Goal: Task Accomplishment & Management: Complete application form

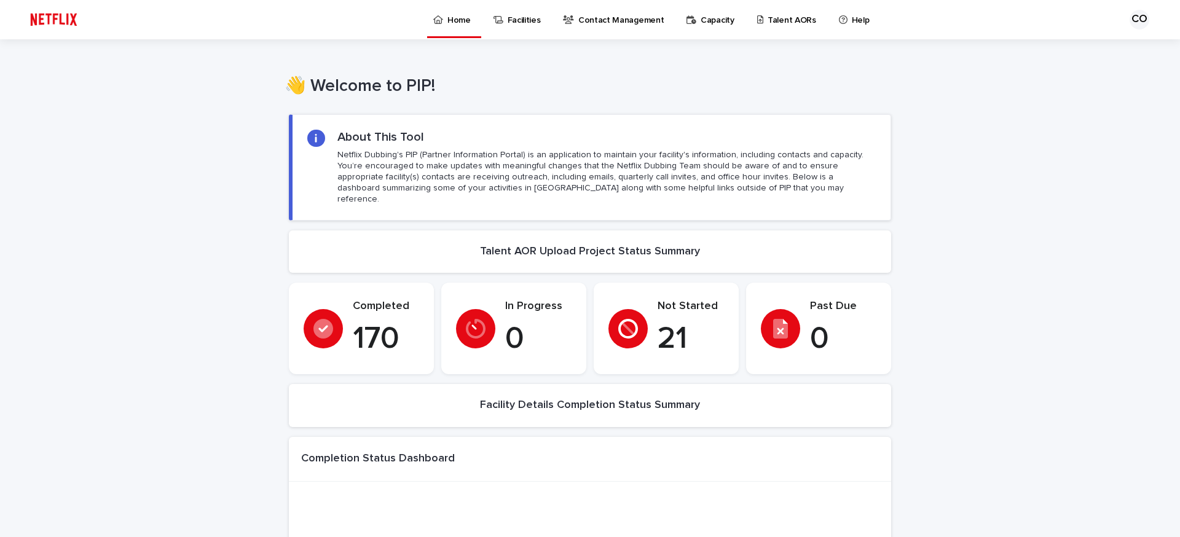
click at [793, 17] on p "Talent AORs" at bounding box center [791, 13] width 49 height 26
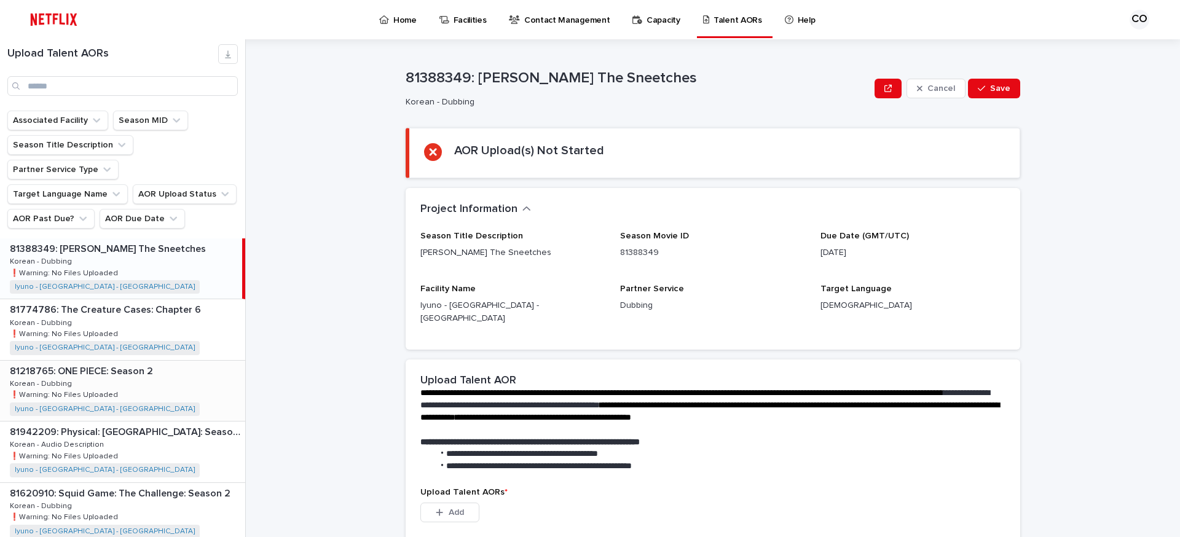
click at [168, 364] on div "81218765: ONE PIECE: Season 2 81218765: ONE PIECE: Season 2 Korean - Dubbing Ko…" at bounding box center [122, 391] width 245 height 60
click at [164, 430] on div "81942209: Physical: [GEOGRAPHIC_DATA]: Season 1 81942209: Physical: [GEOGRAPHIC…" at bounding box center [122, 452] width 245 height 60
click at [170, 244] on div "81388349: [PERSON_NAME] The Sneetches 81388349: [PERSON_NAME] The Sneetches Kor…" at bounding box center [122, 268] width 245 height 60
click at [184, 299] on div "81774786: The Creature Cases: Chapter 6 81774786: The Creature Cases: Chapter 6…" at bounding box center [122, 329] width 245 height 60
click at [184, 422] on div "81942209: Physical: [GEOGRAPHIC_DATA]: Season 1 81942209: Physical: [GEOGRAPHIC…" at bounding box center [122, 452] width 245 height 60
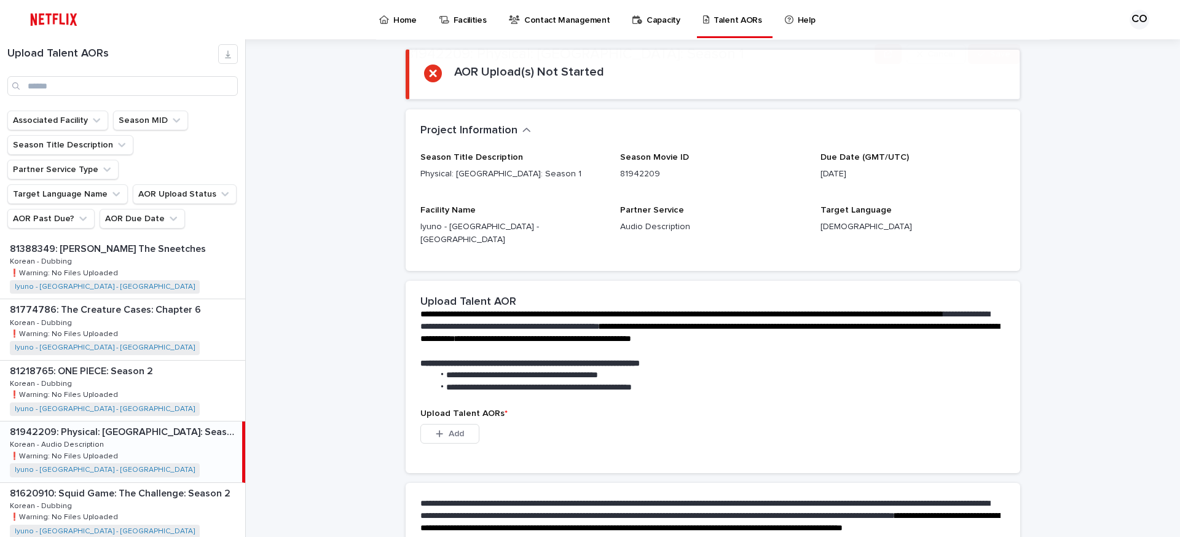
scroll to position [200, 0]
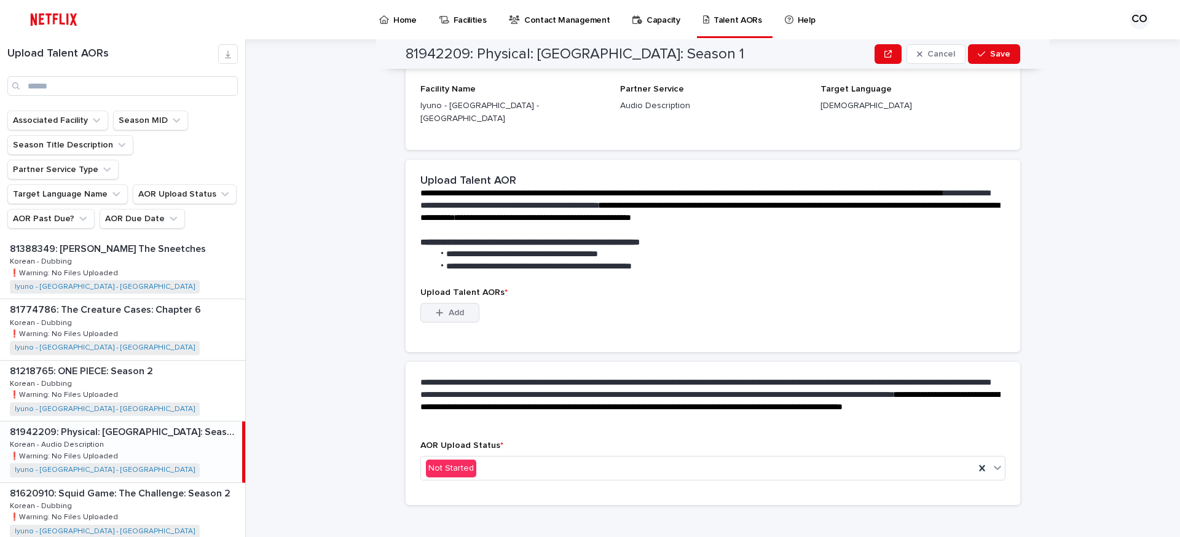
click at [433, 305] on button "Add" at bounding box center [449, 313] width 59 height 20
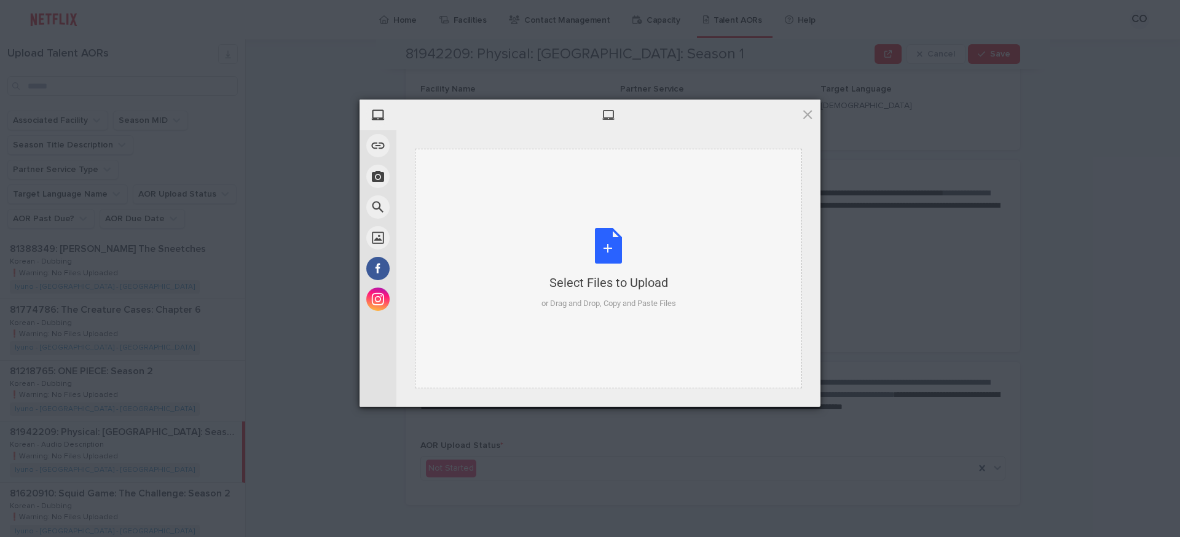
click at [575, 232] on div "Select Files to Upload or Drag and Drop, Copy and Paste Files" at bounding box center [608, 269] width 135 height 82
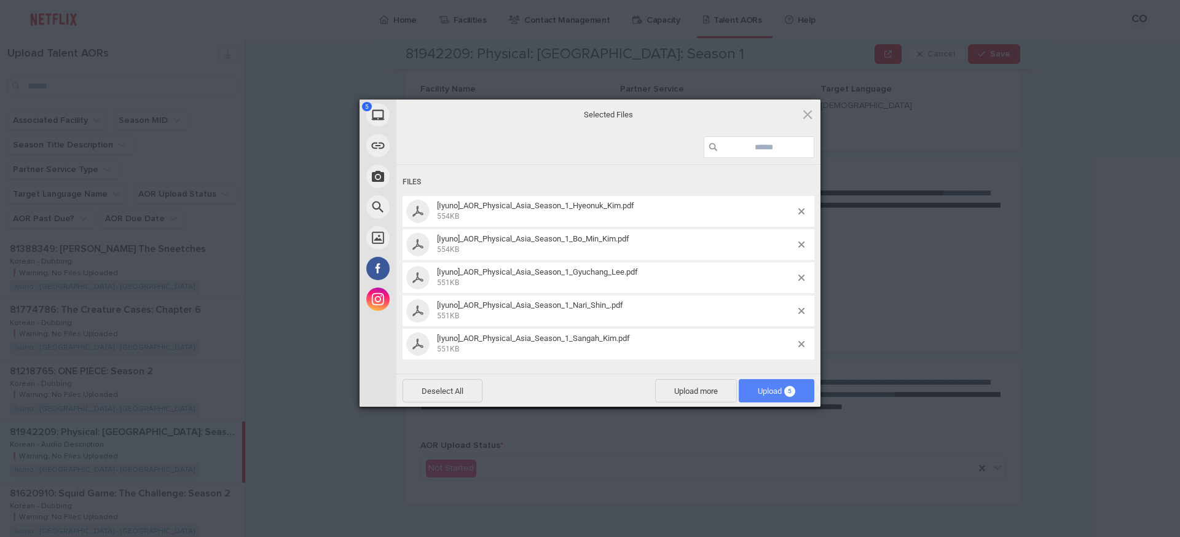
click at [758, 390] on span "Upload 5" at bounding box center [776, 390] width 37 height 9
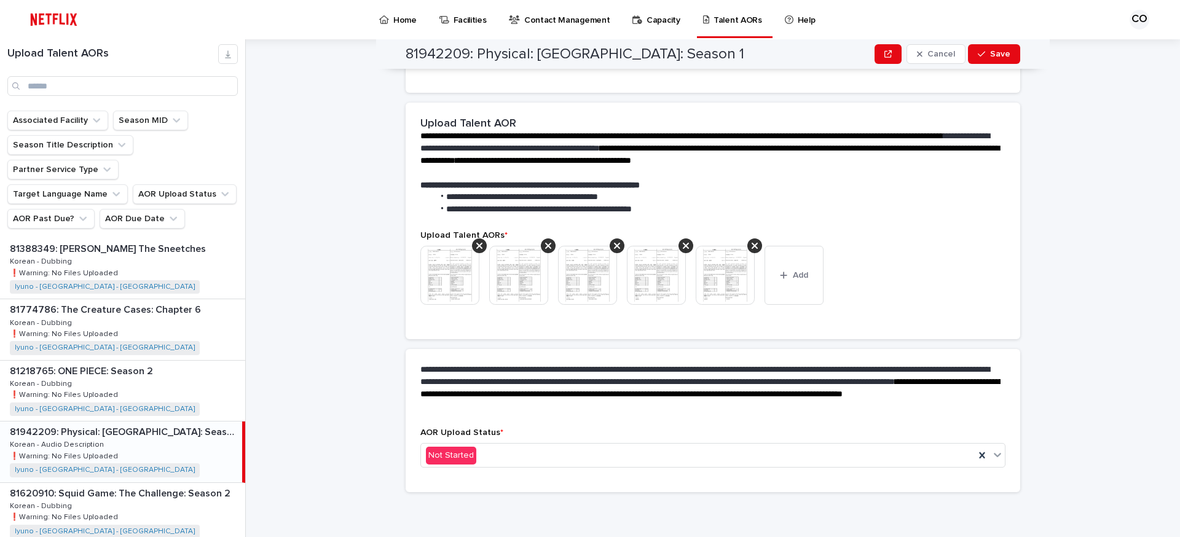
scroll to position [184, 0]
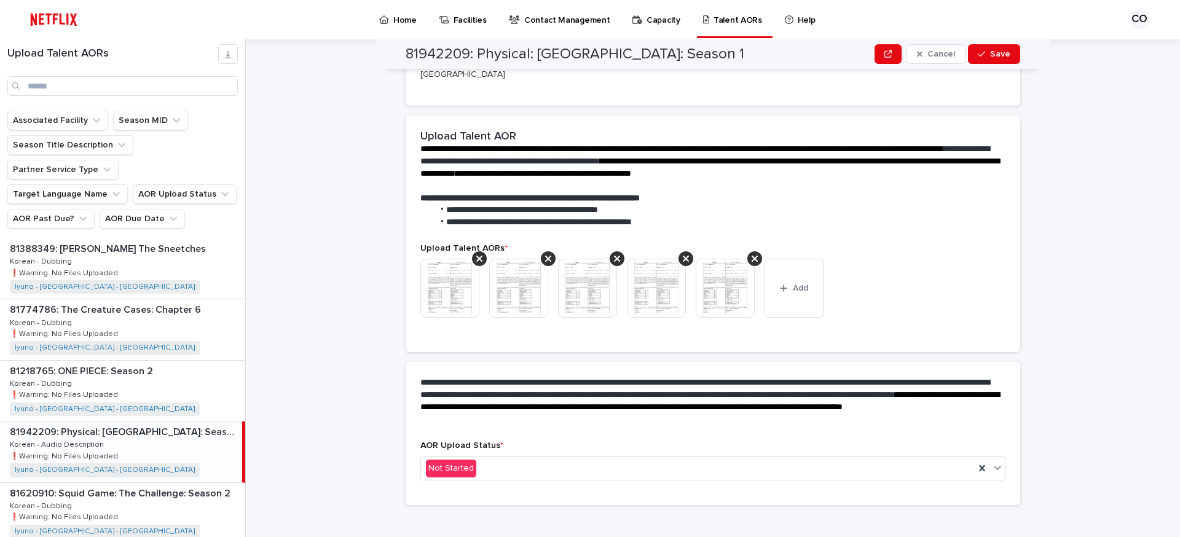
click at [457, 286] on img at bounding box center [449, 288] width 59 height 59
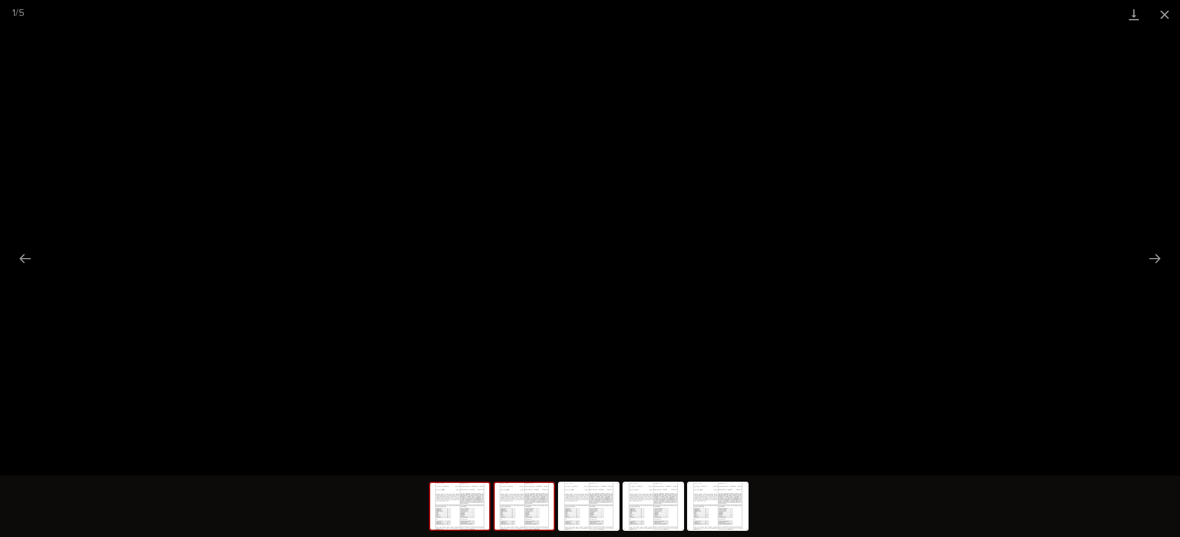
click at [522, 509] on img at bounding box center [524, 506] width 59 height 47
click at [587, 516] on img at bounding box center [588, 506] width 59 height 47
click at [664, 515] on img at bounding box center [653, 506] width 59 height 47
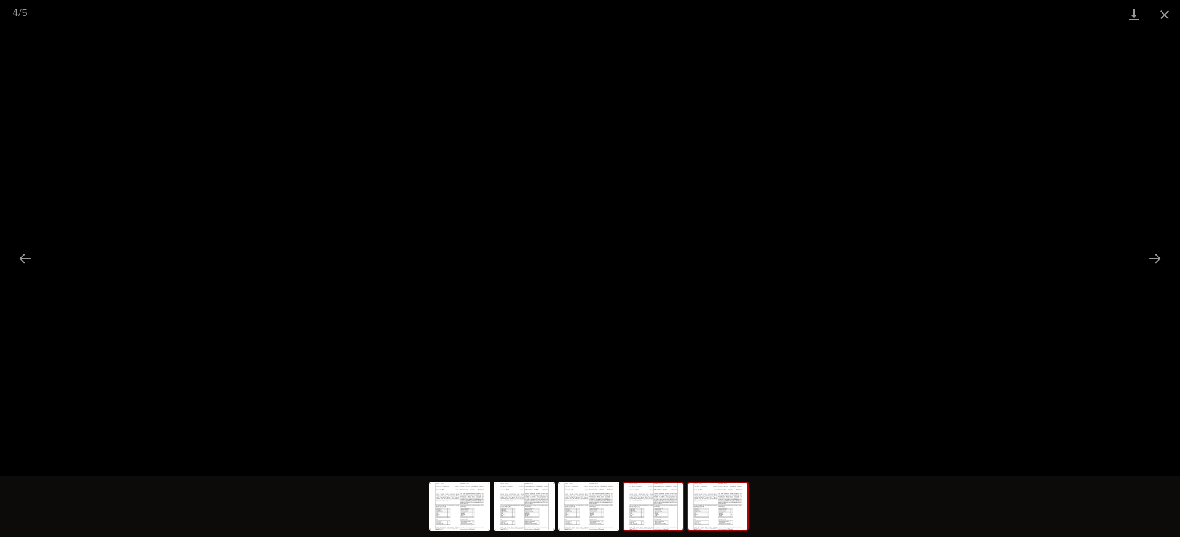
click at [722, 514] on img at bounding box center [717, 506] width 59 height 47
click at [1171, 19] on button "Close gallery" at bounding box center [1164, 14] width 31 height 29
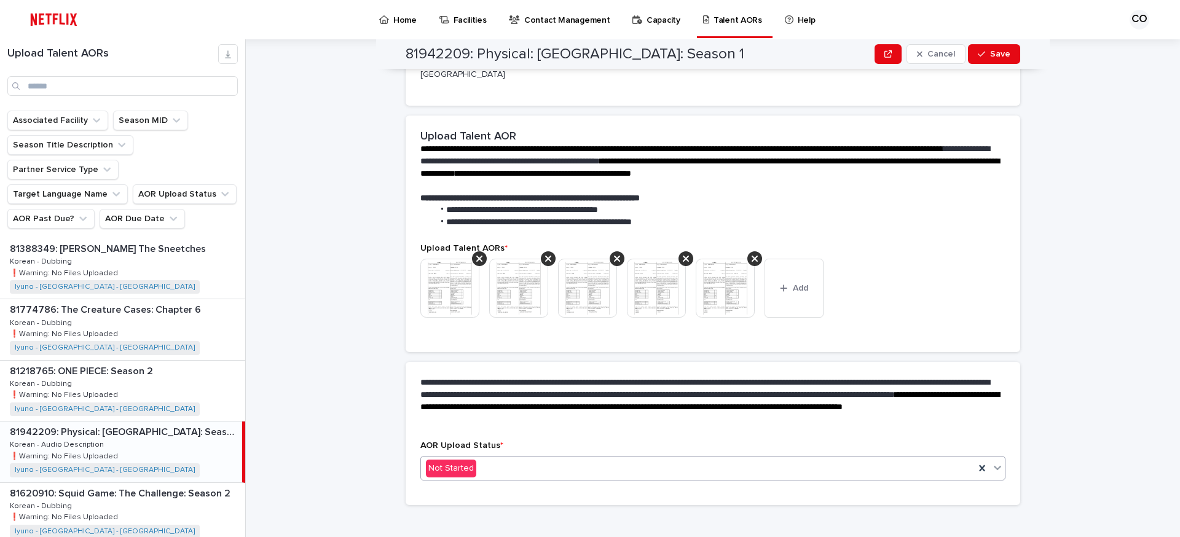
click at [505, 462] on div "Not Started" at bounding box center [698, 468] width 554 height 20
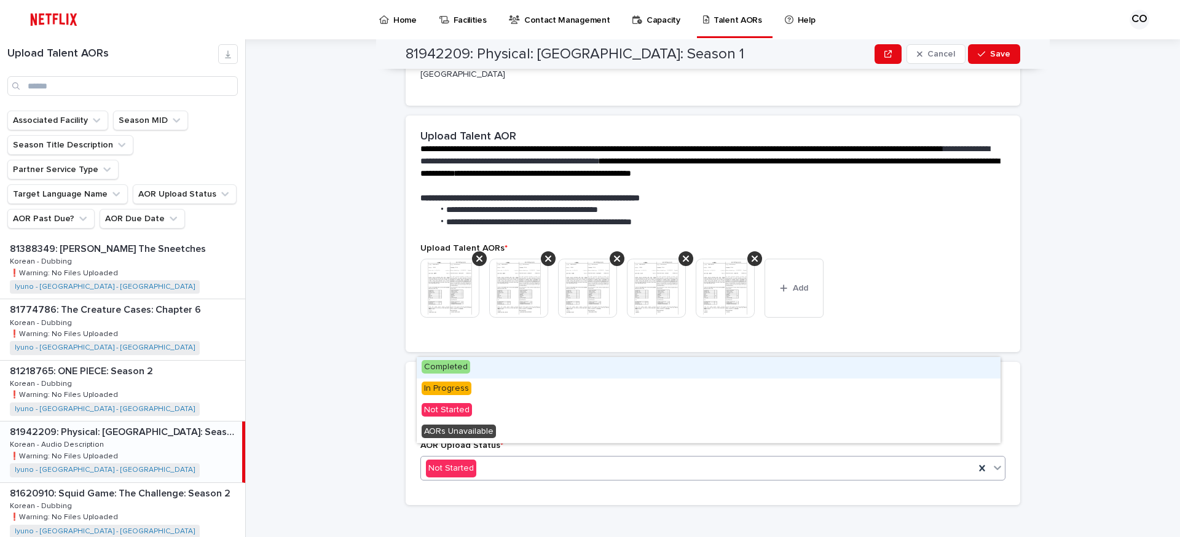
click at [446, 368] on span "Completed" at bounding box center [446, 367] width 49 height 14
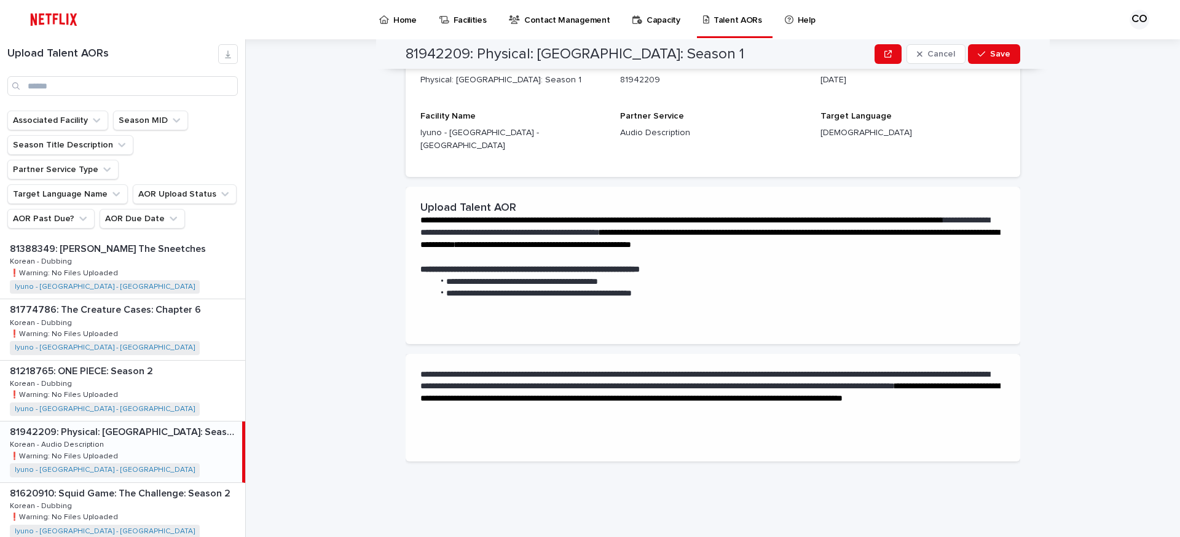
scroll to position [0, 0]
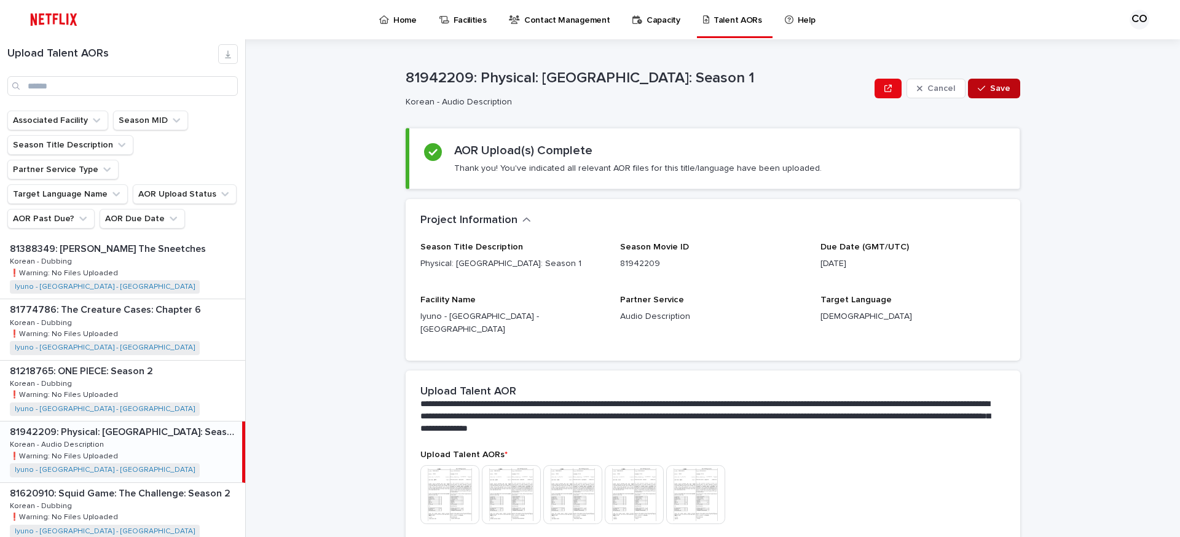
click at [992, 91] on span "Save" at bounding box center [1000, 88] width 20 height 9
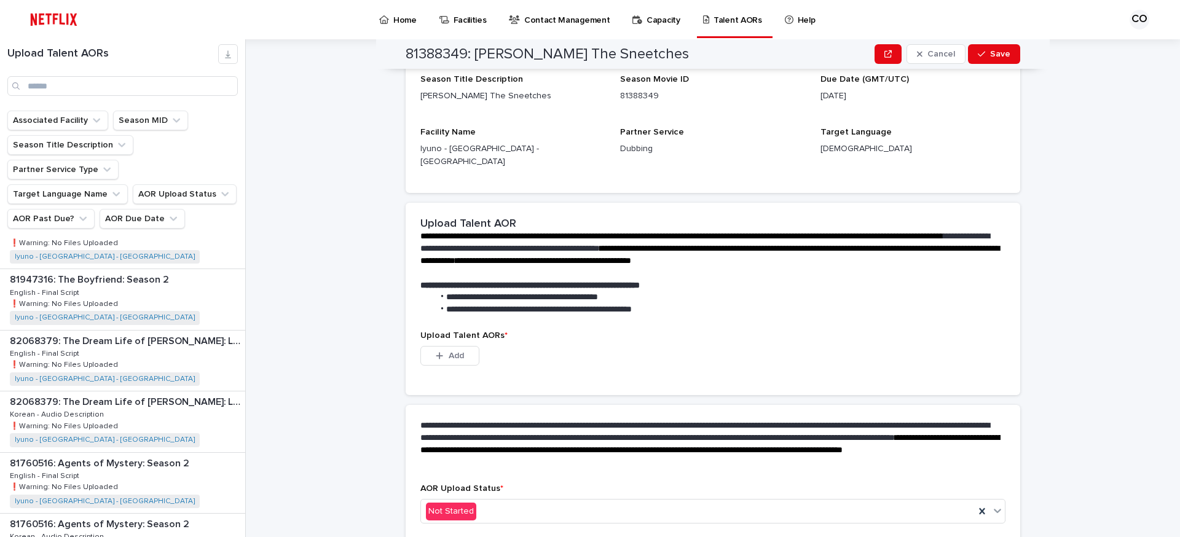
scroll to position [698, 0]
